Goal: Task Accomplishment & Management: Use online tool/utility

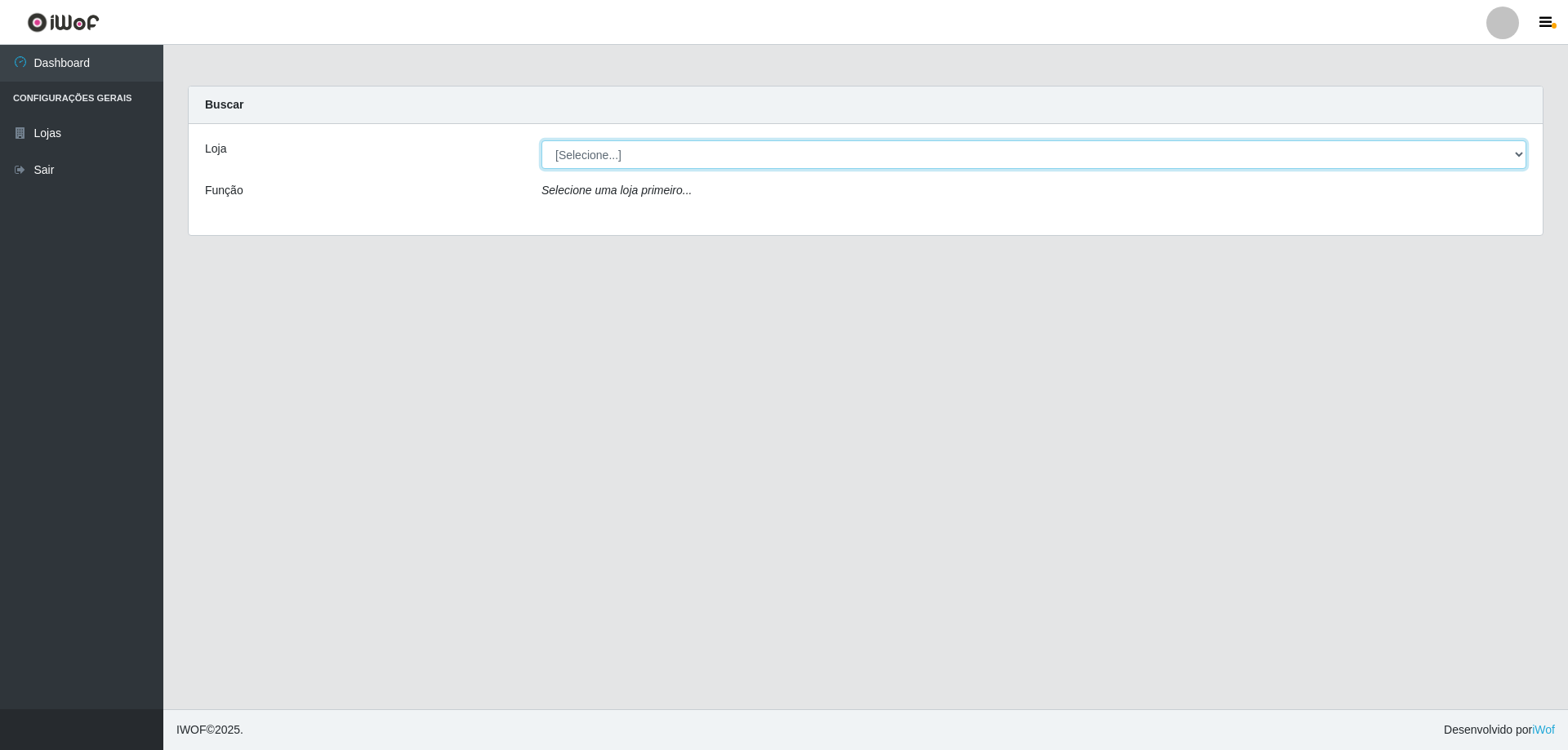
click at [685, 153] on select "[Selecione...] Atacado Vem - [STREET_ADDRESS]" at bounding box center [1034, 155] width 986 height 29
select select "461"
click at [542, 141] on select "[Selecione...] Atacado Vem - [STREET_ADDRESS]" at bounding box center [1034, 155] width 986 height 29
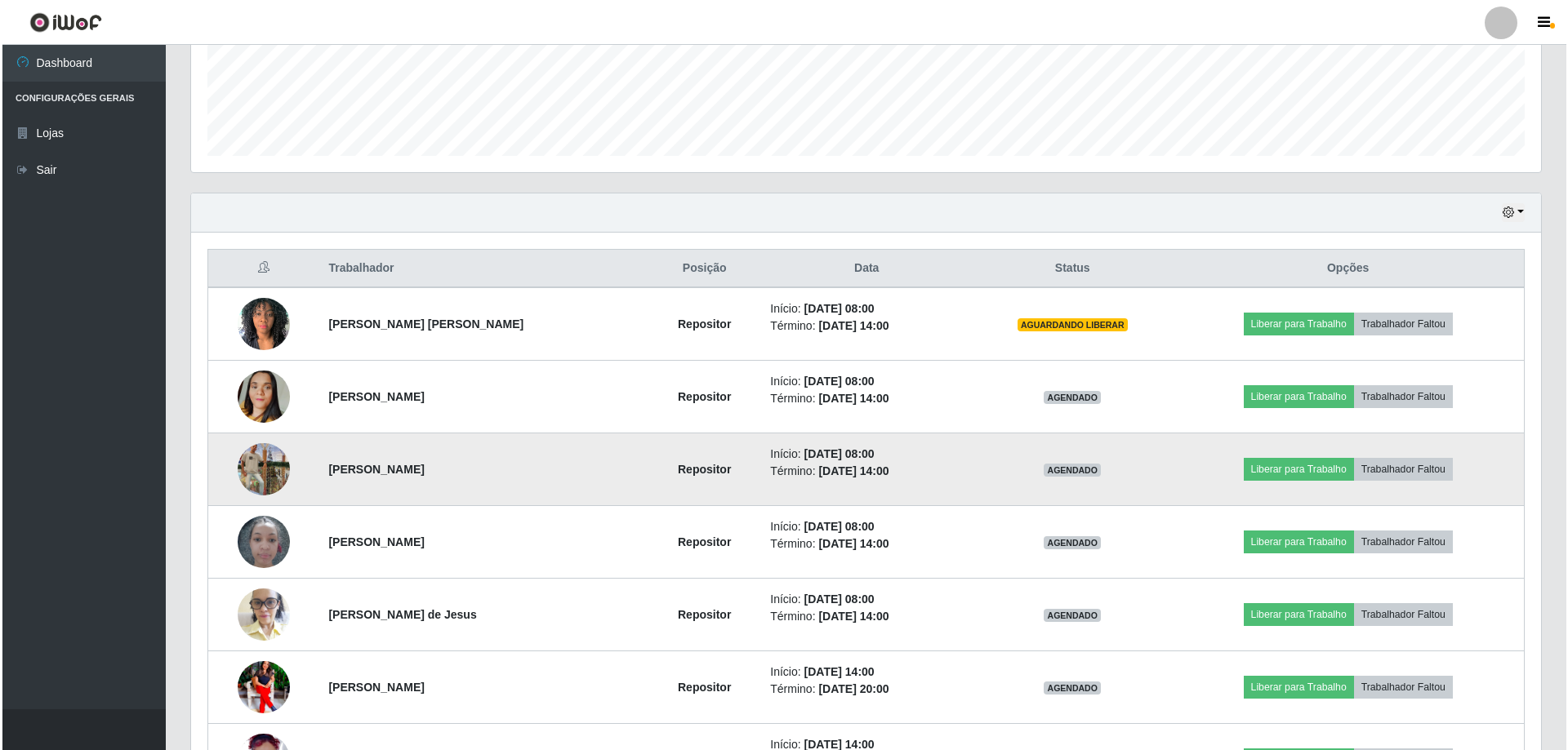
scroll to position [490, 0]
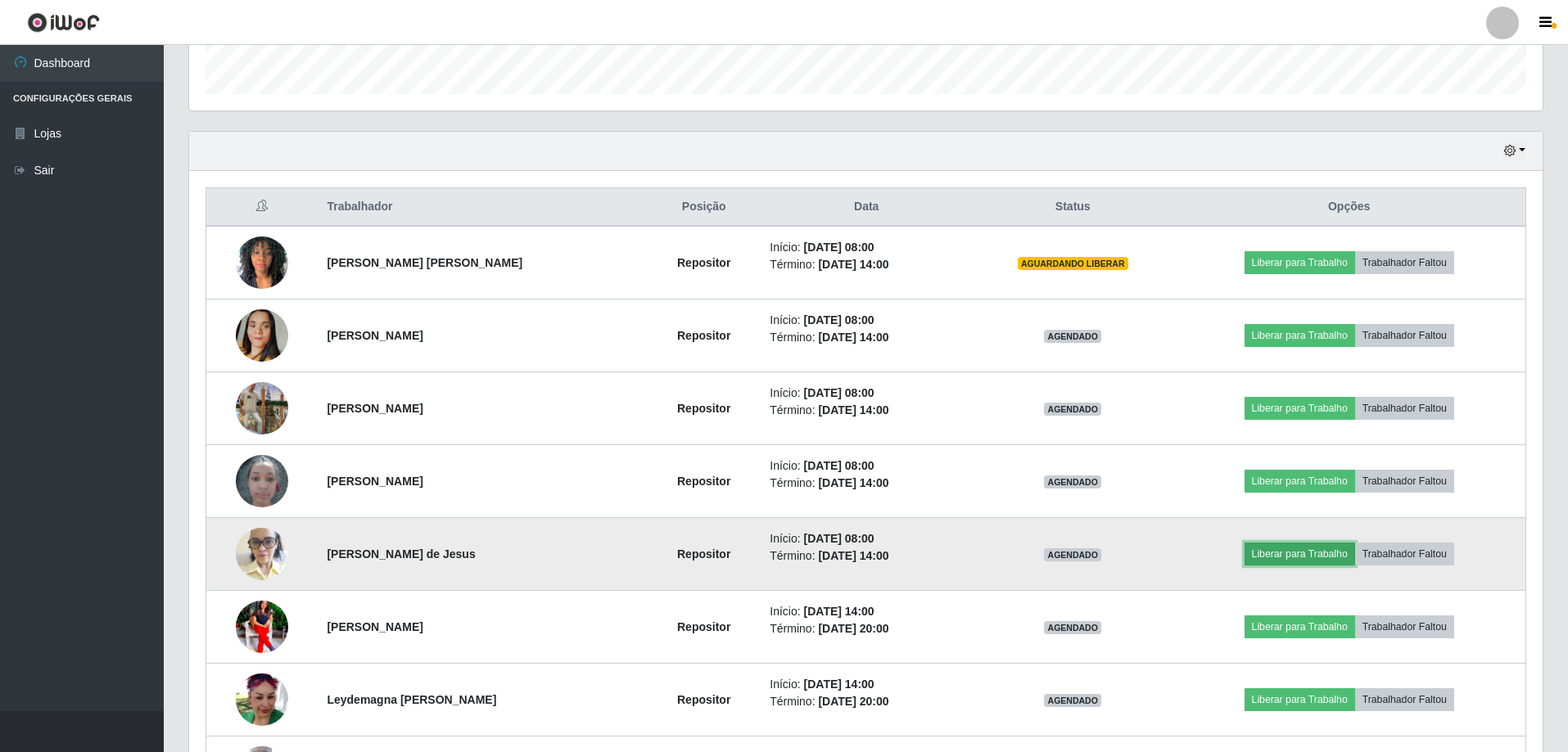
click at [1302, 549] on button "Liberar para Trabalho" at bounding box center [1300, 554] width 111 height 23
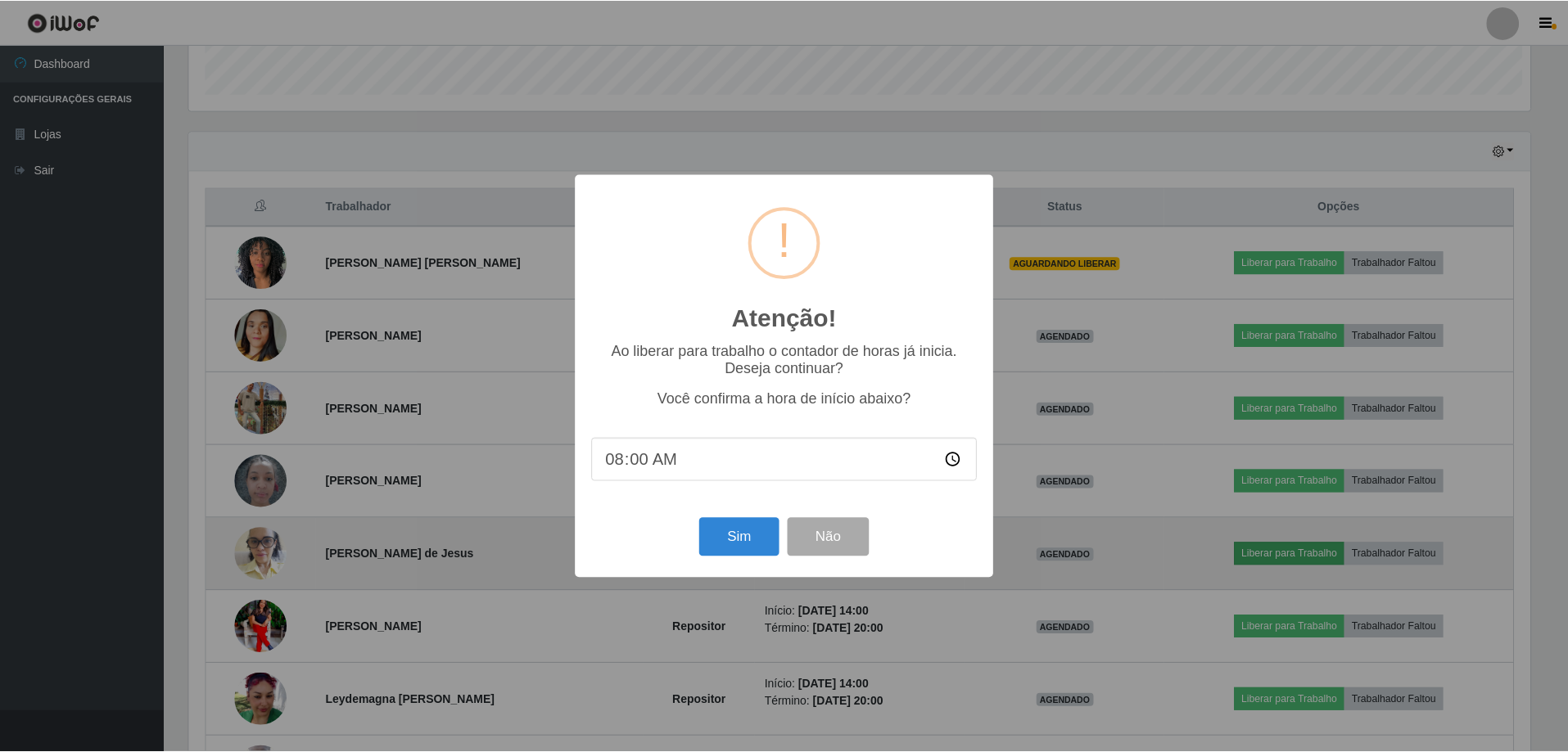
scroll to position [340, 1345]
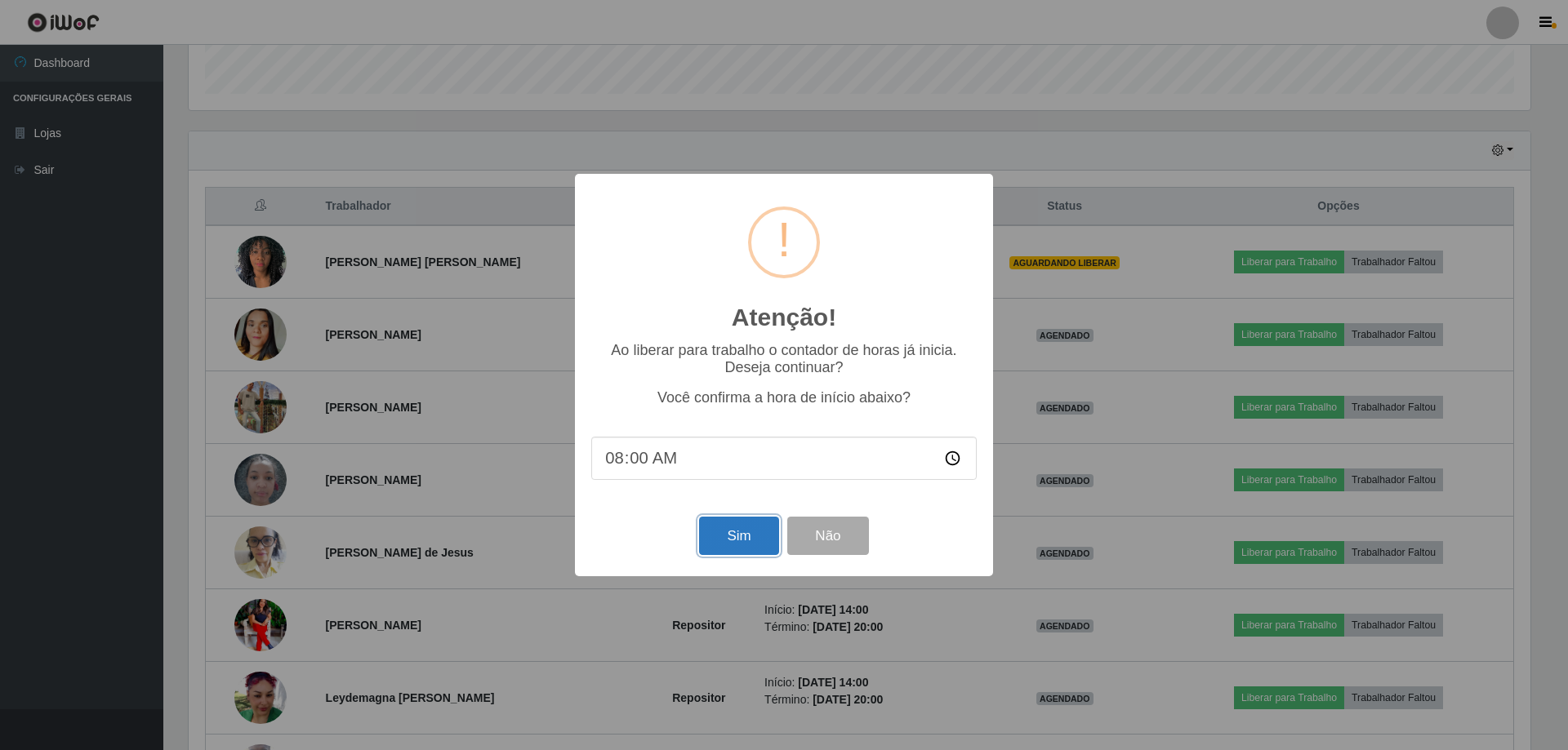
click at [744, 534] on button "Sim" at bounding box center [739, 535] width 79 height 38
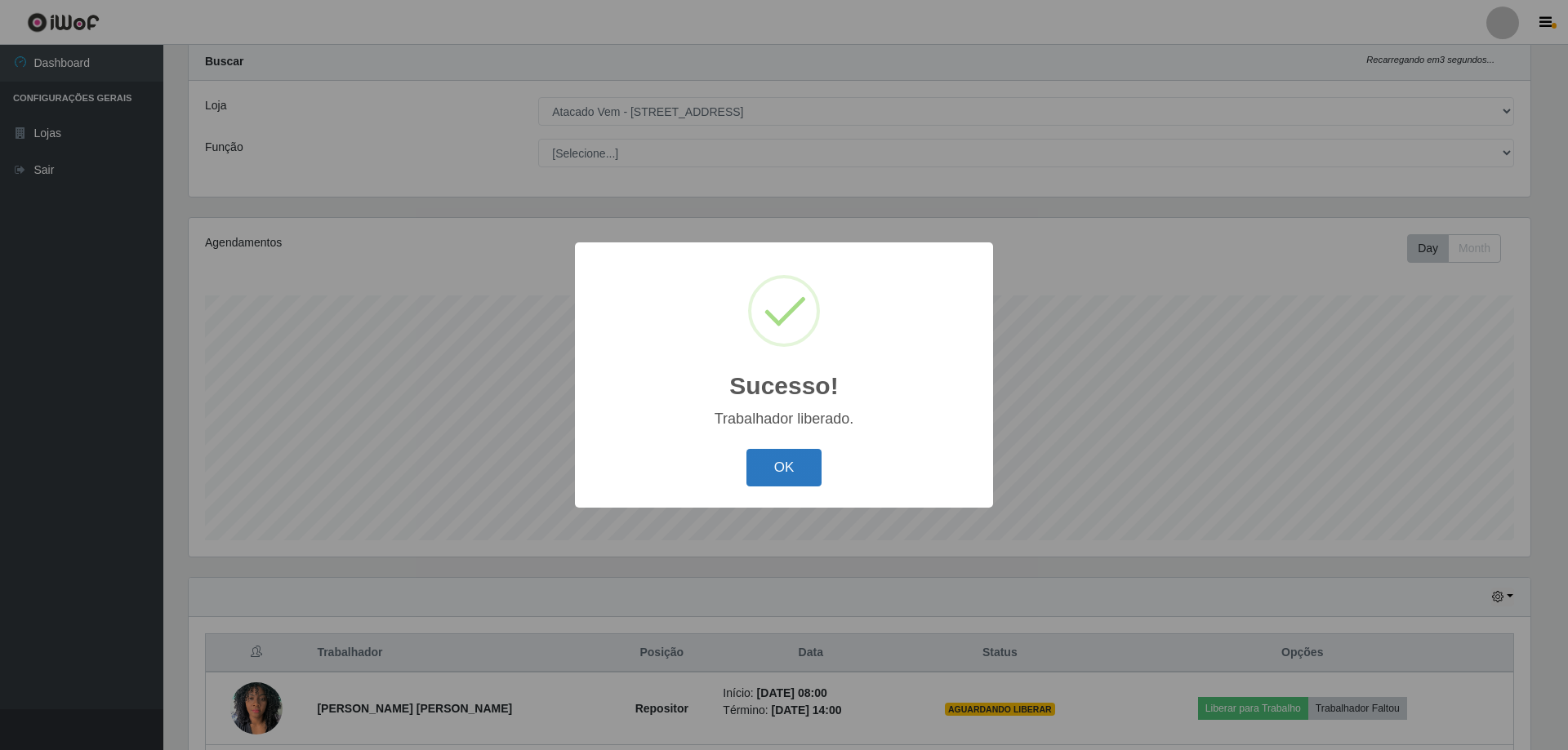
click at [774, 477] on button "OK" at bounding box center [784, 468] width 76 height 38
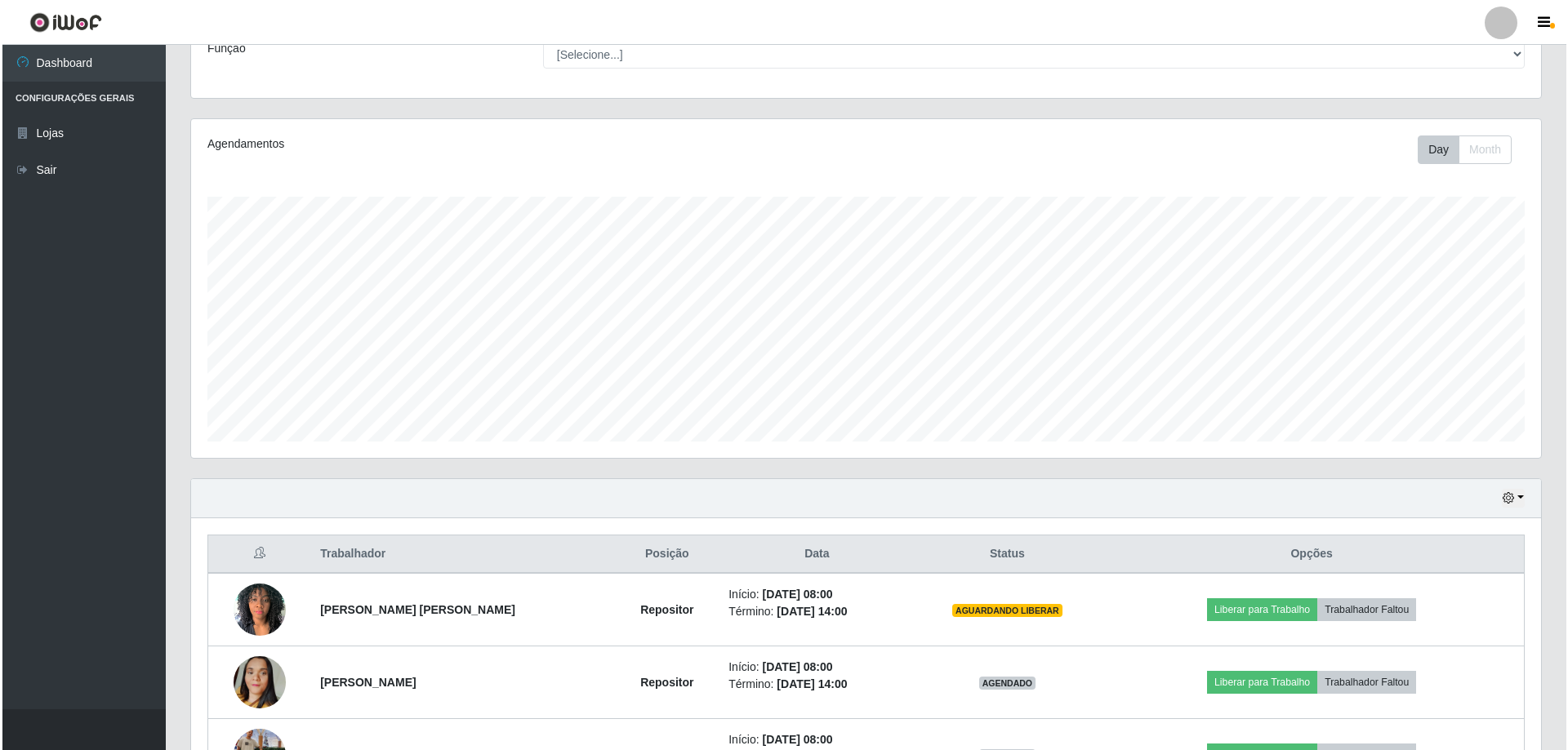
scroll to position [206, 0]
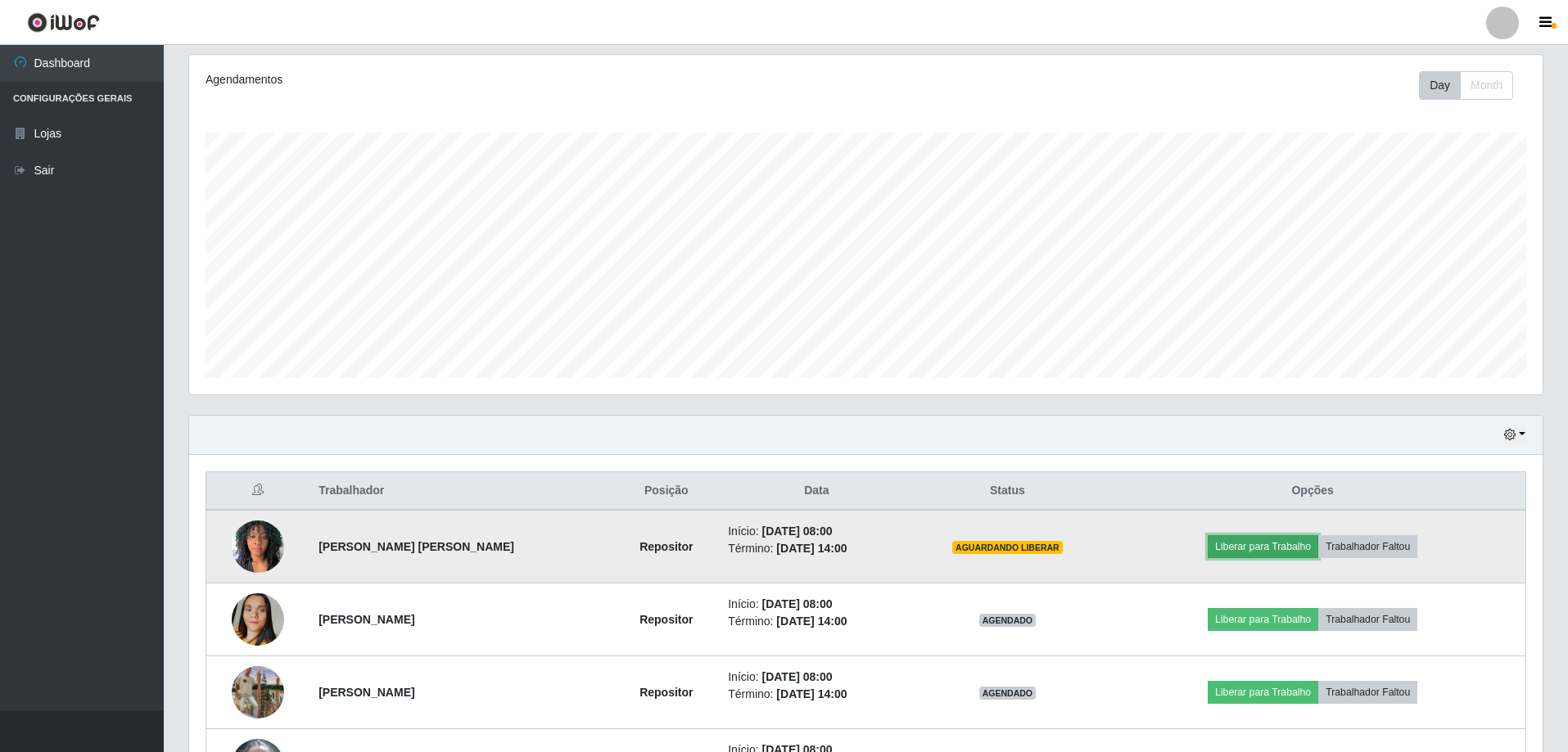
click at [1266, 552] on button "Liberar para Trabalho" at bounding box center [1263, 547] width 111 height 23
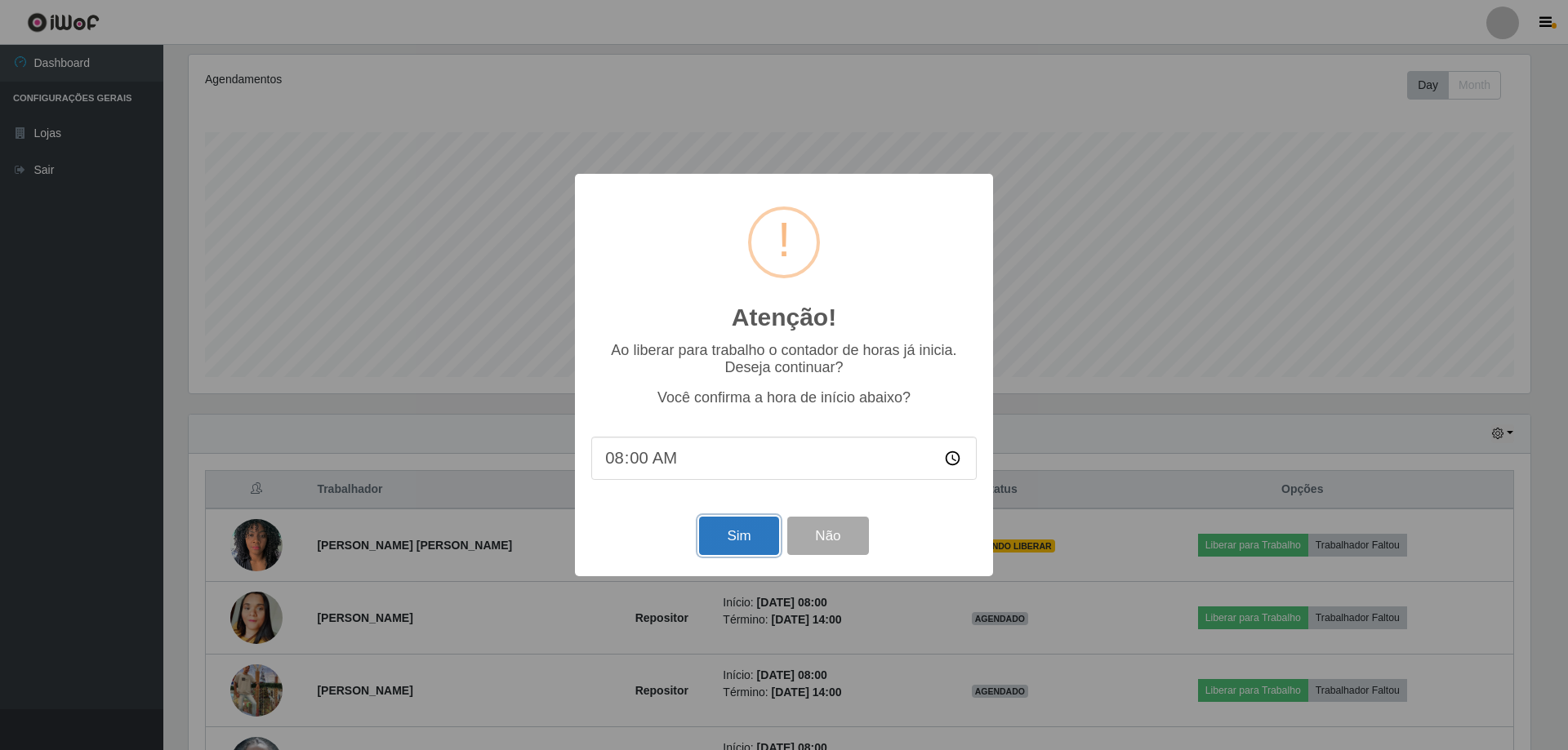
click at [742, 547] on button "Sim" at bounding box center [739, 535] width 79 height 38
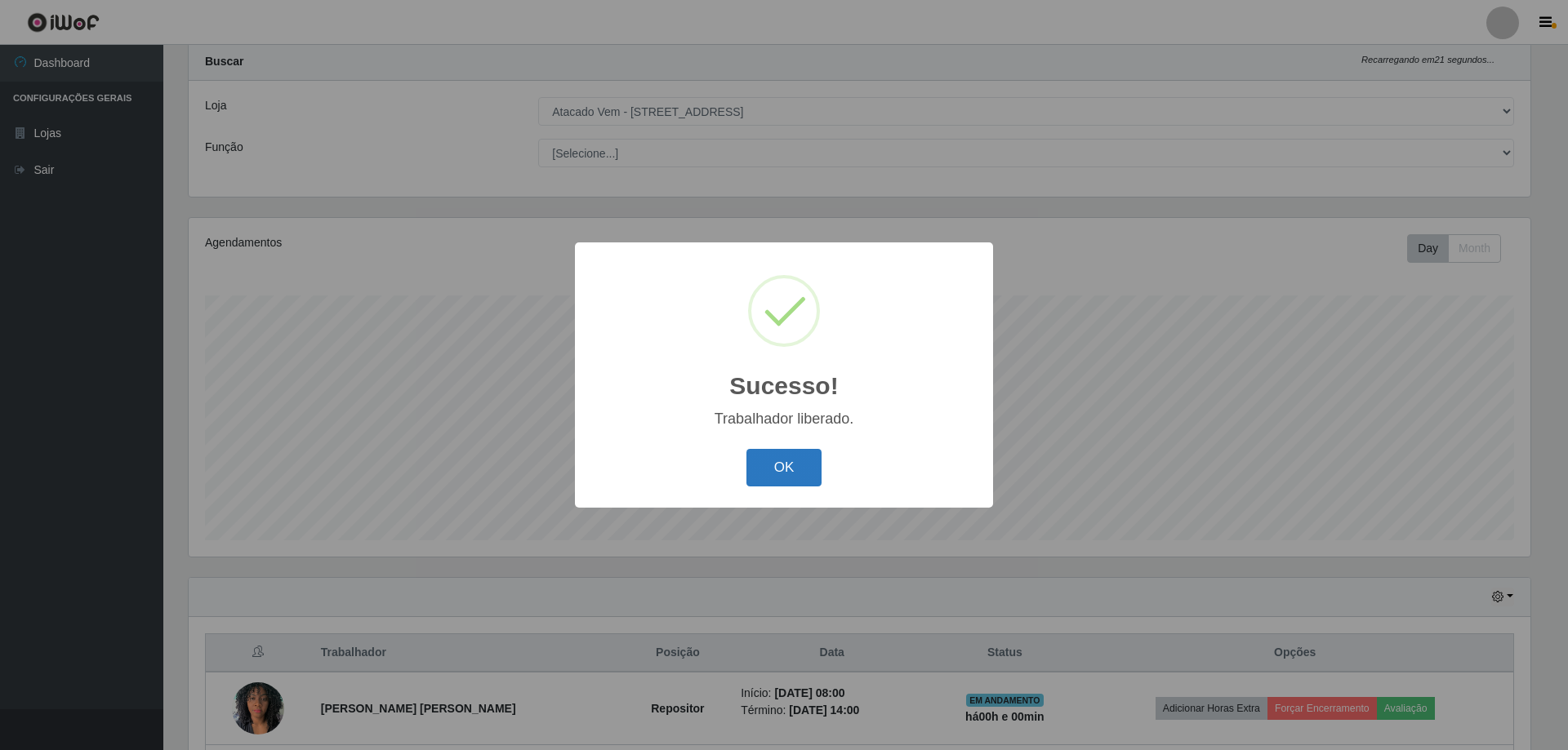
click at [795, 472] on button "OK" at bounding box center [784, 468] width 76 height 38
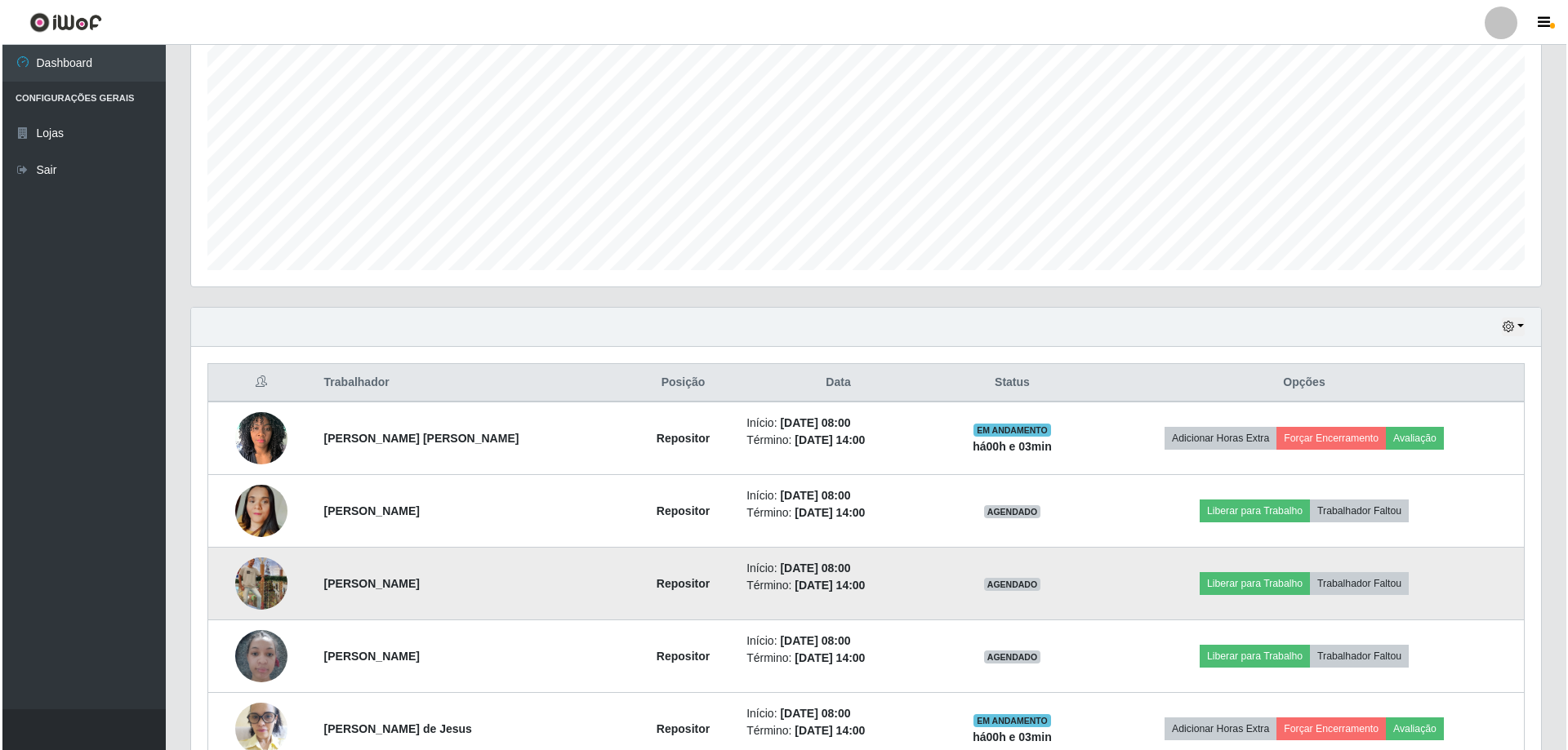
scroll to position [409, 0]
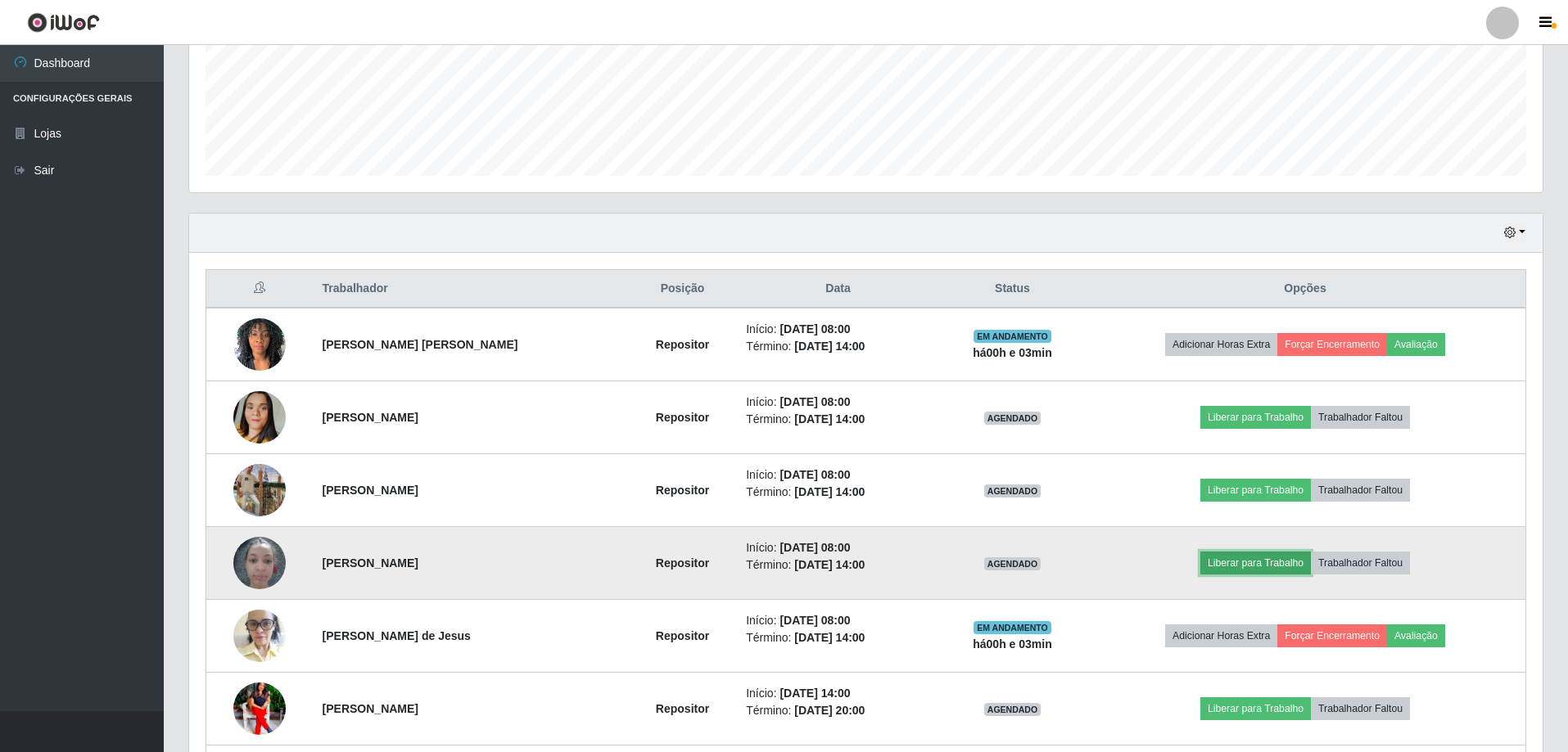
click at [1247, 565] on button "Liberar para Trabalho" at bounding box center [1256, 563] width 111 height 23
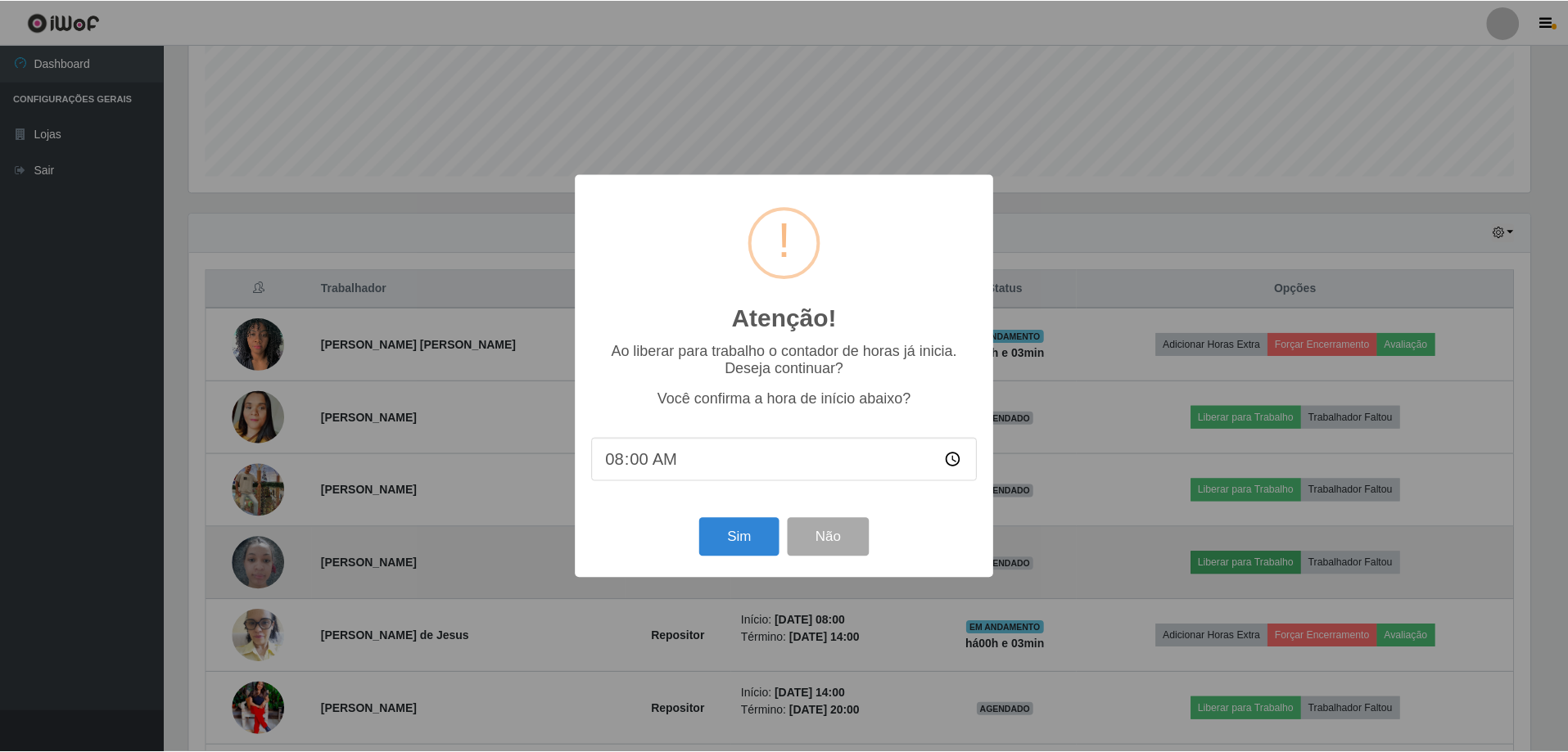
scroll to position [340, 1345]
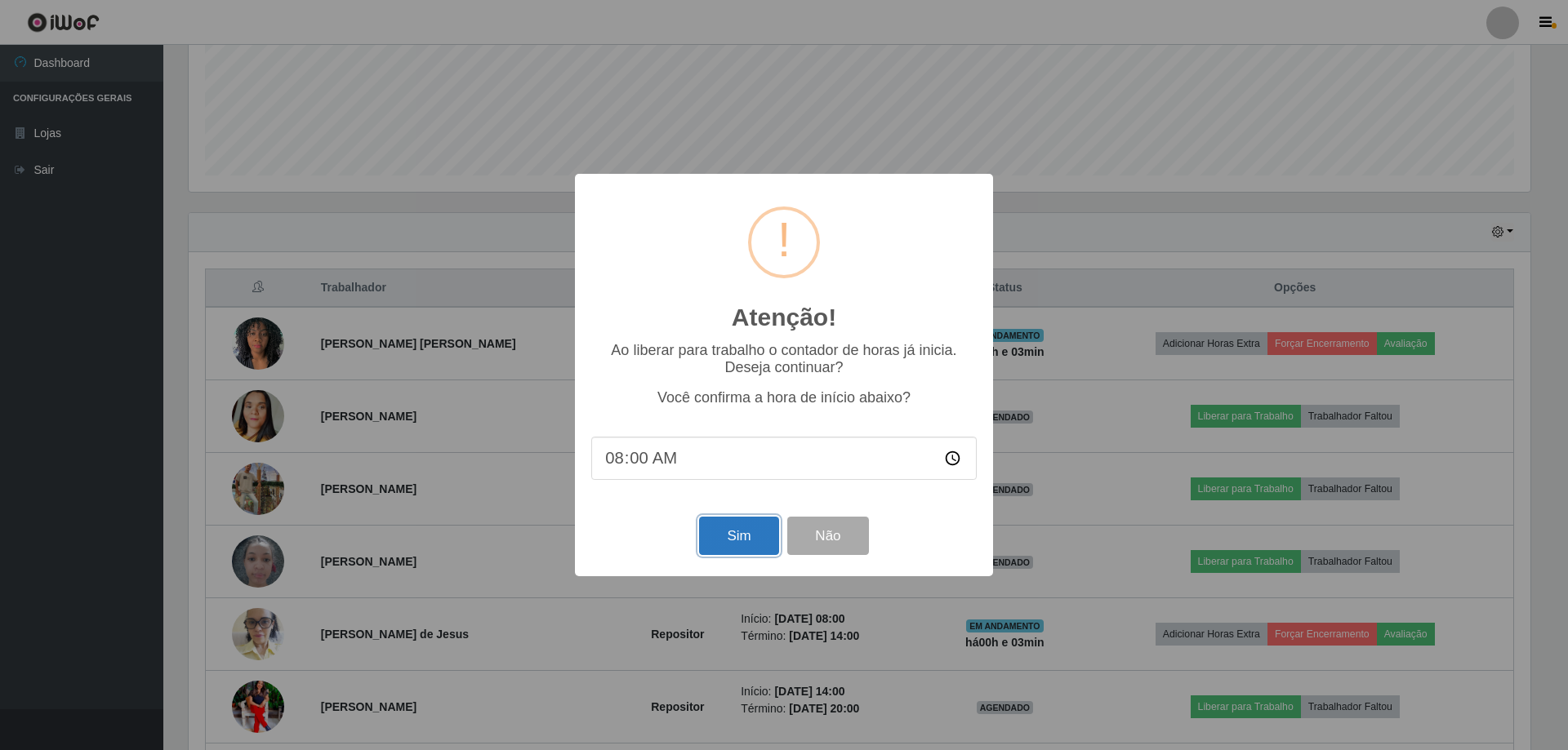
click at [733, 544] on button "Sim" at bounding box center [739, 535] width 79 height 38
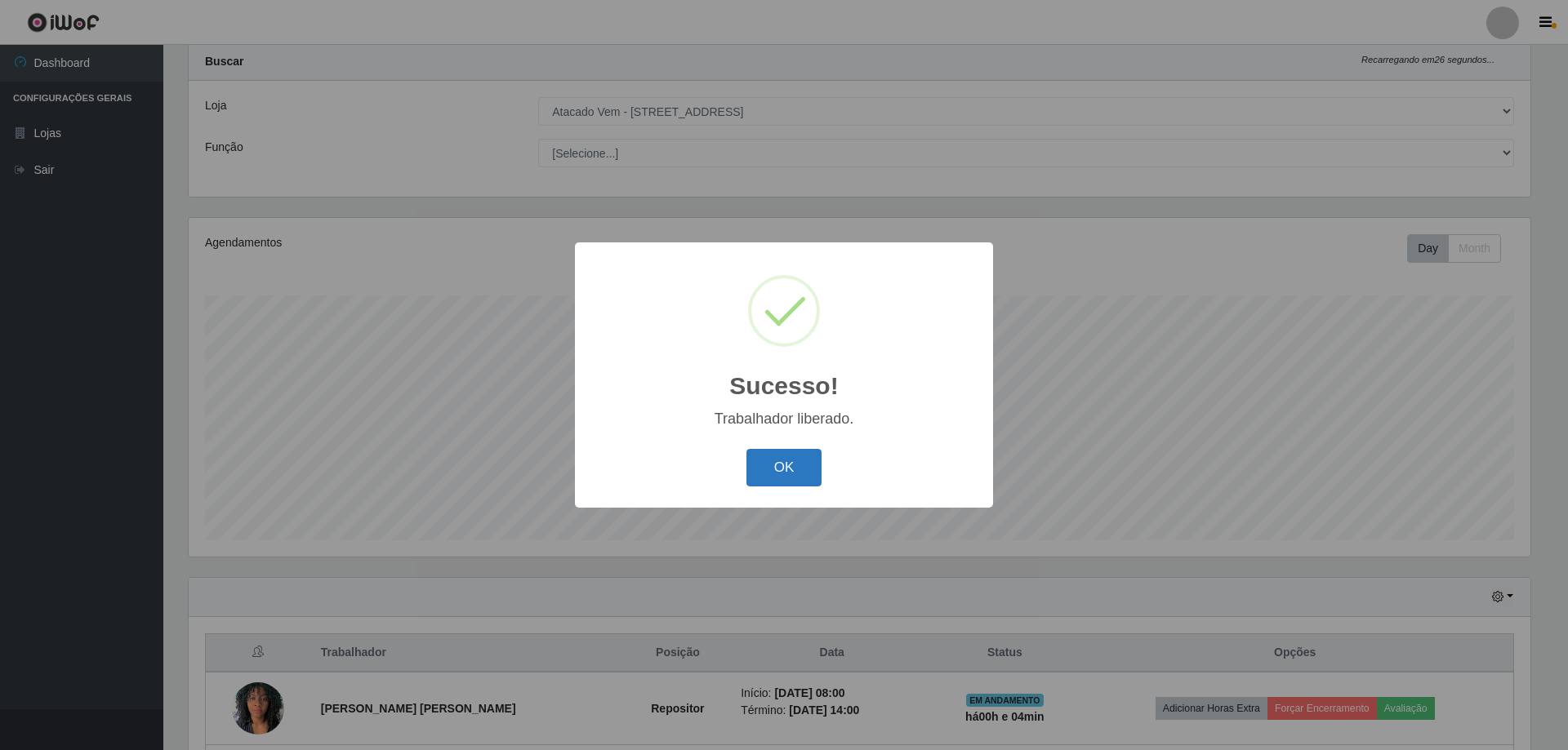
click at [768, 468] on button "OK" at bounding box center [784, 468] width 76 height 38
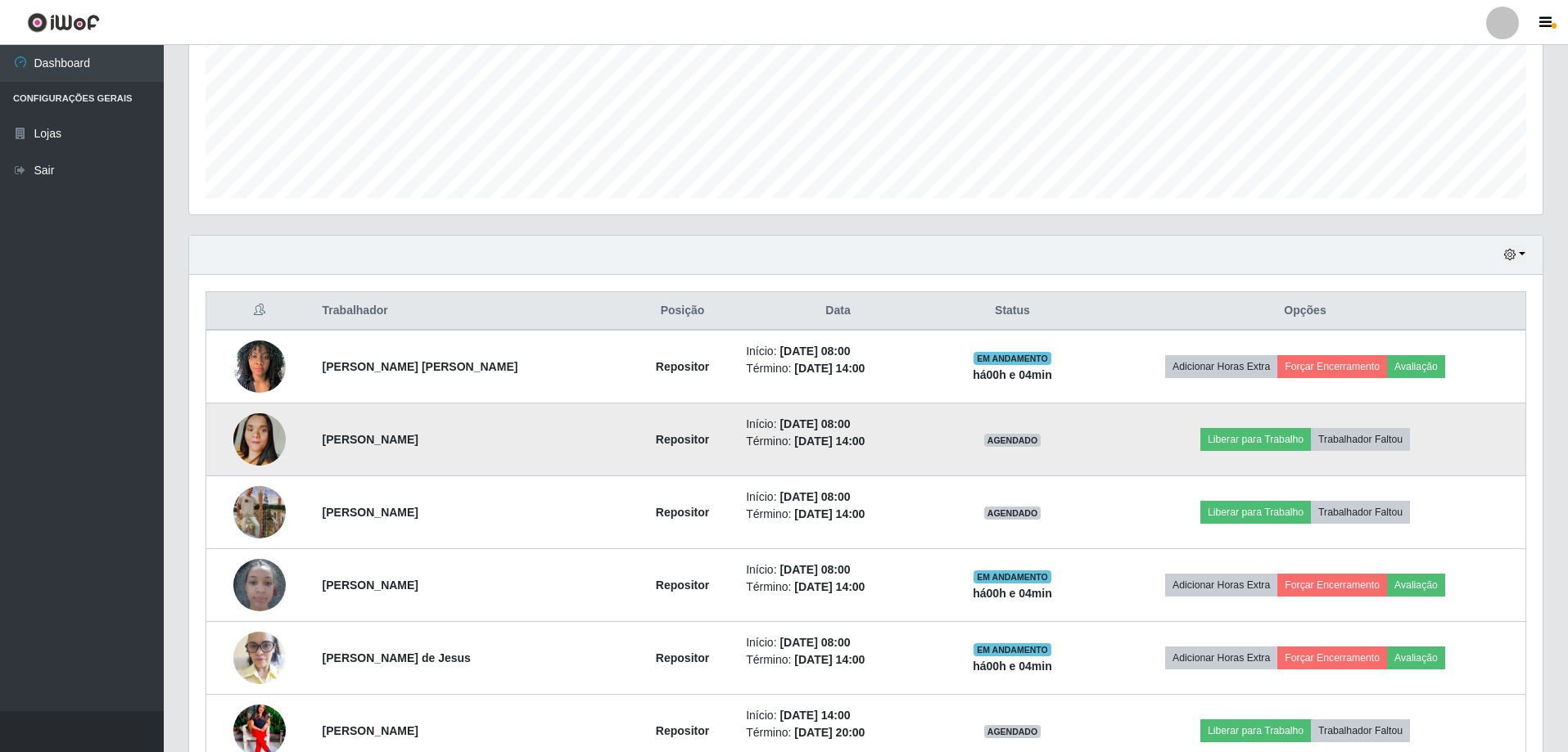
scroll to position [452, 0]
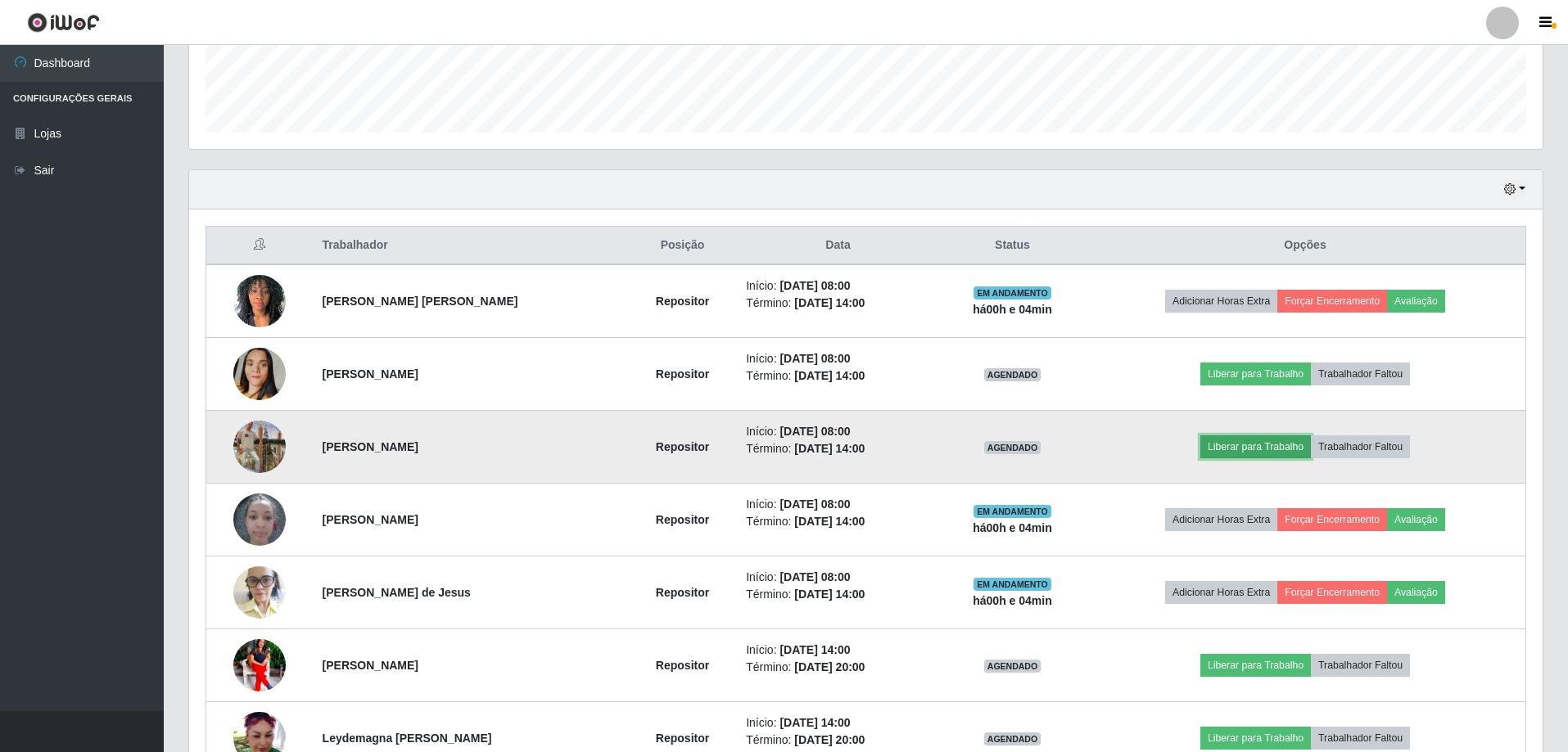
click at [1237, 442] on button "Liberar para Trabalho" at bounding box center [1256, 447] width 111 height 23
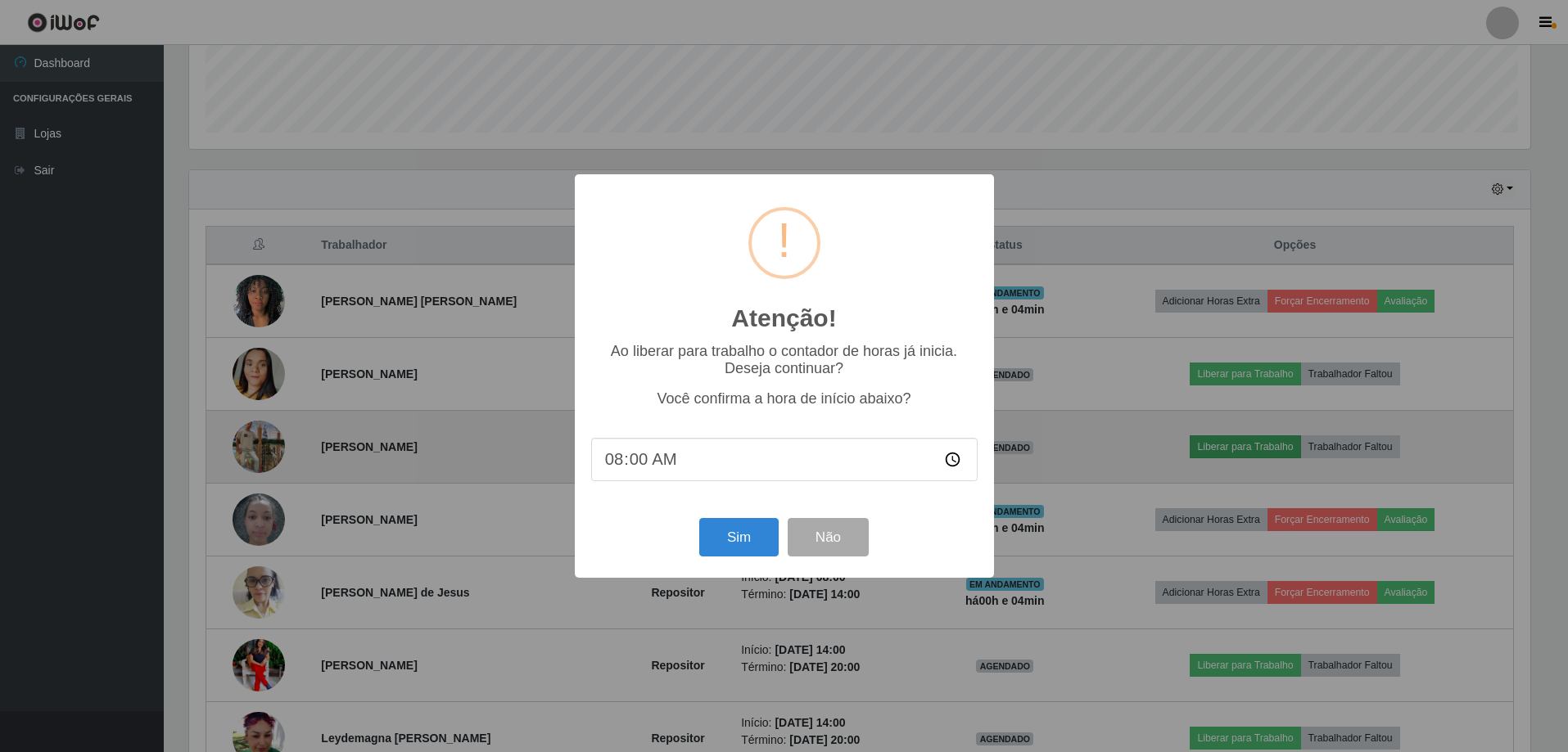
scroll to position [340, 1345]
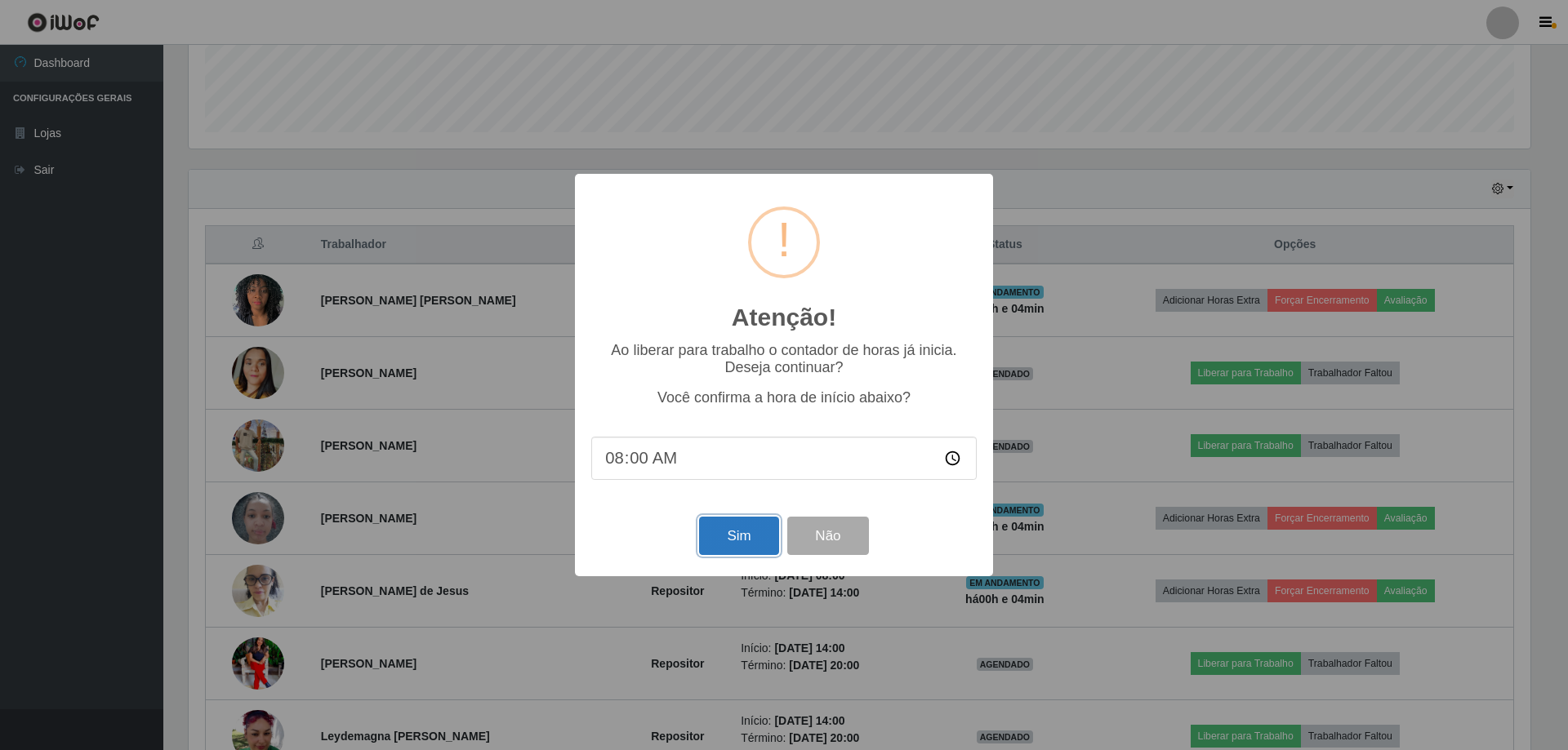
click at [726, 545] on button "Sim" at bounding box center [739, 535] width 79 height 38
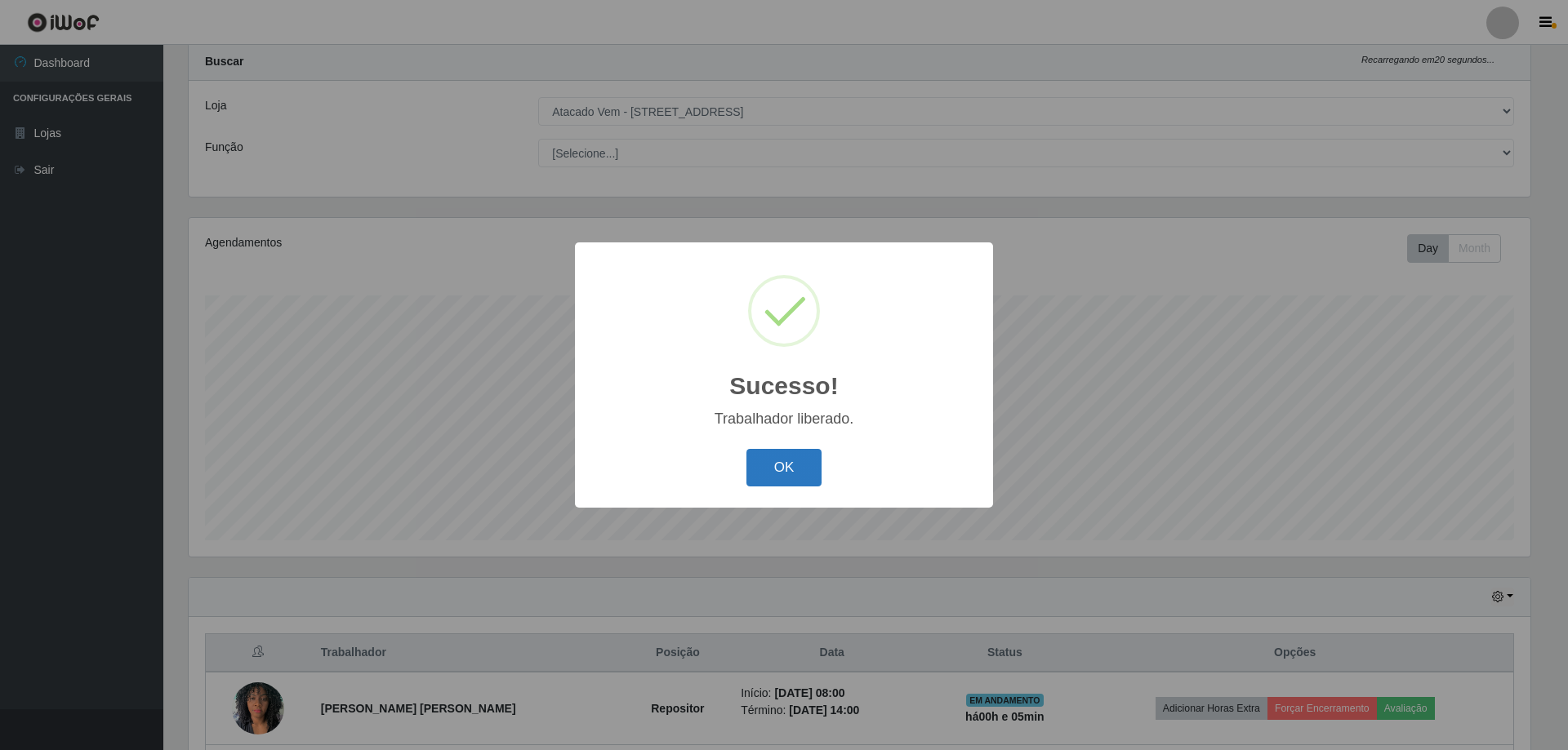
click at [784, 468] on button "OK" at bounding box center [784, 468] width 76 height 38
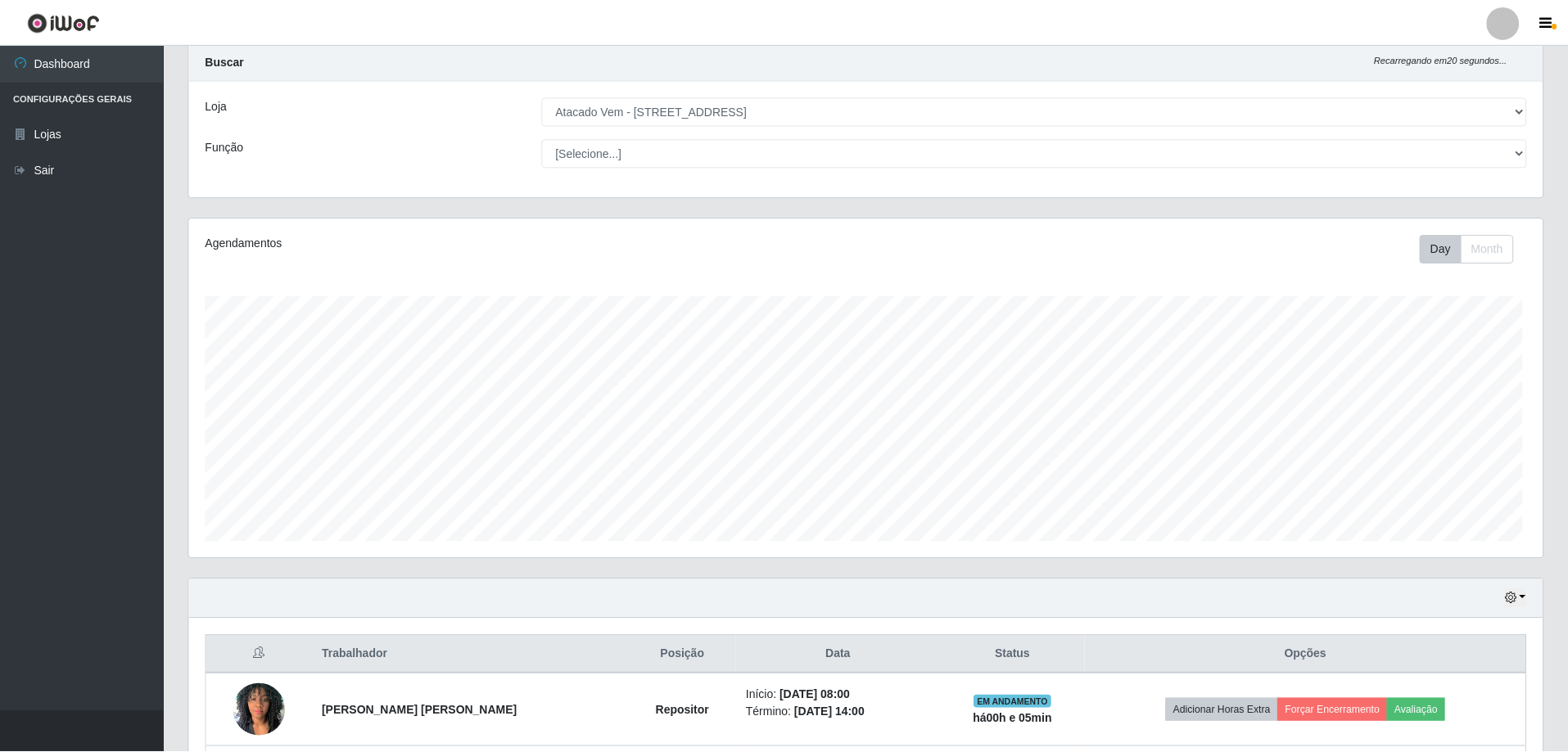
scroll to position [340, 1354]
